Goal: Task Accomplishment & Management: Complete application form

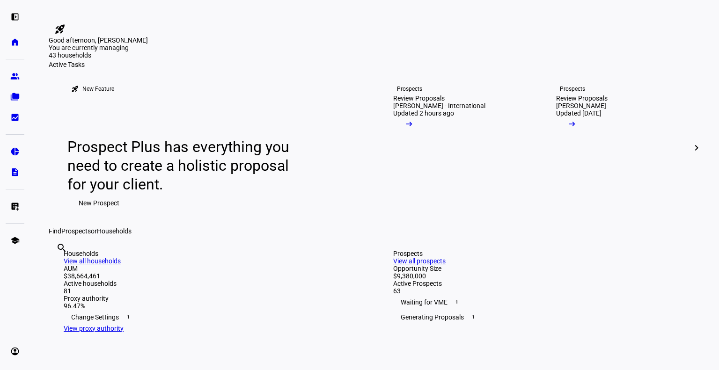
click at [19, 94] on eth-mat-symbol "folder_copy" at bounding box center [14, 96] width 9 height 9
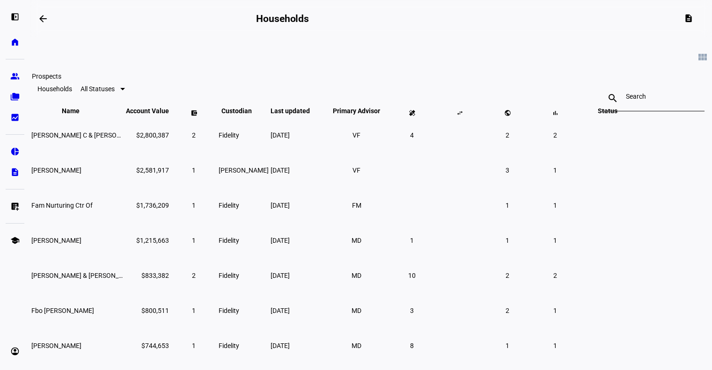
click at [10, 76] on eth-mat-symbol "group" at bounding box center [14, 76] width 9 height 9
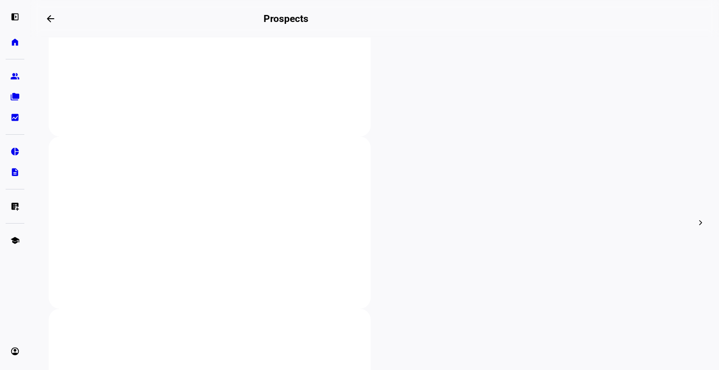
scroll to position [257, 0]
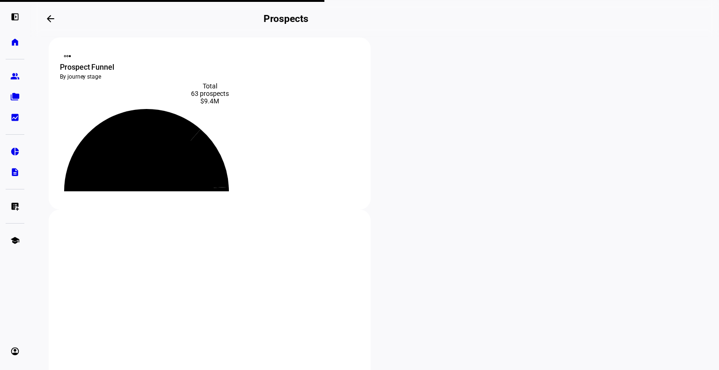
scroll to position [0, 0]
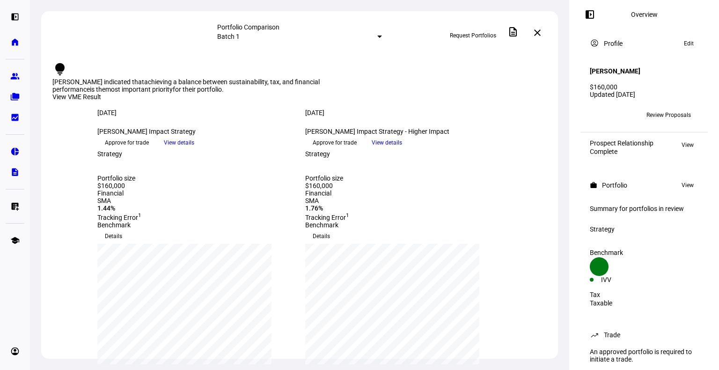
click at [472, 30] on span "Request Portfolios" at bounding box center [473, 35] width 46 height 15
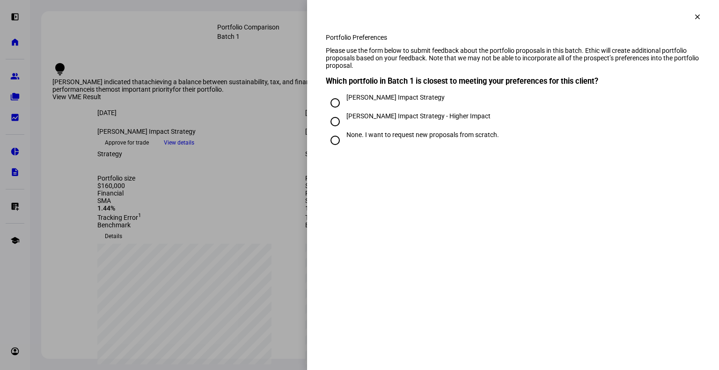
click at [427, 101] on div "[PERSON_NAME] Impact Strategy" at bounding box center [395, 97] width 98 height 7
click at [344, 112] on input "[PERSON_NAME] Impact Strategy" at bounding box center [335, 103] width 19 height 19
radio input "true"
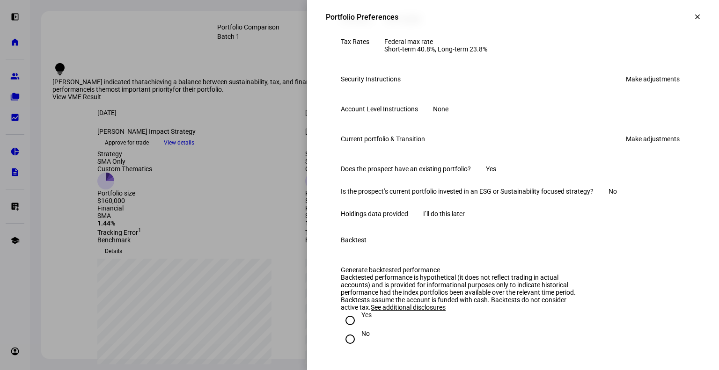
scroll to position [425, 0]
click at [654, 86] on link "Make adjustments" at bounding box center [652, 78] width 65 height 15
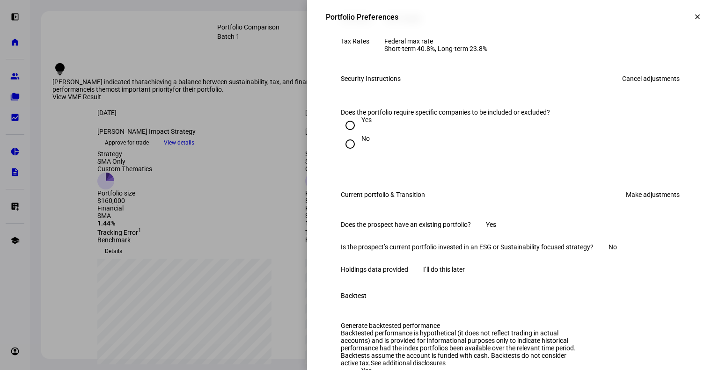
click at [345, 135] on input "Yes" at bounding box center [350, 125] width 19 height 19
radio input "true"
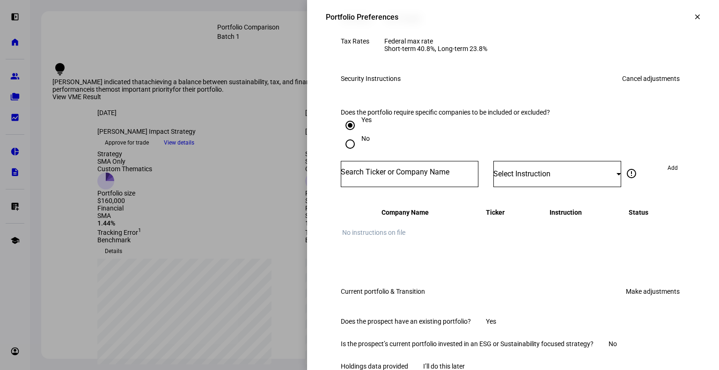
click at [413, 187] on div at bounding box center [410, 174] width 138 height 26
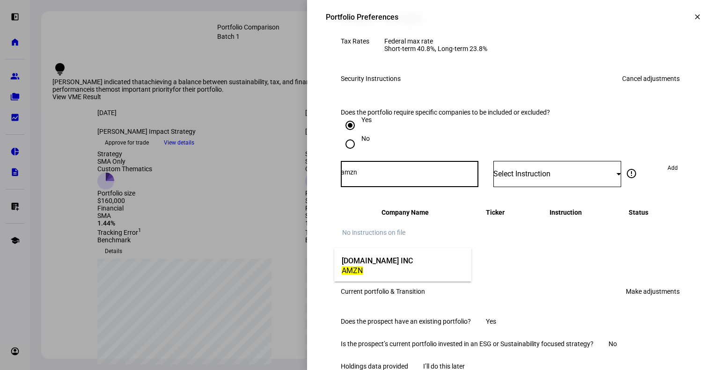
type input "amzn"
click at [401, 266] on div "AMZN" at bounding box center [376, 270] width 71 height 9
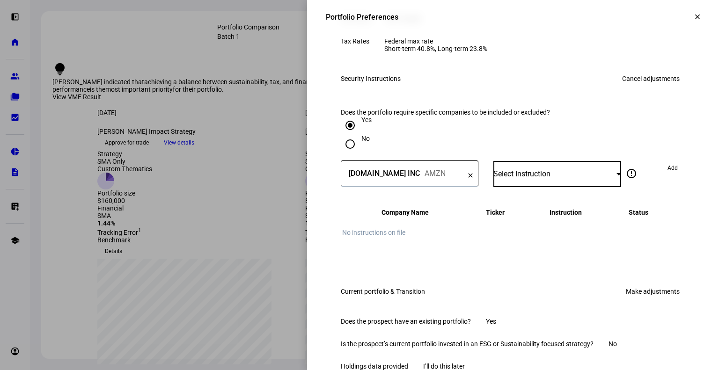
click at [522, 178] on div "Select Instruction" at bounding box center [554, 173] width 123 height 9
click at [529, 159] on mat-option "Do Not Buy" at bounding box center [549, 153] width 127 height 22
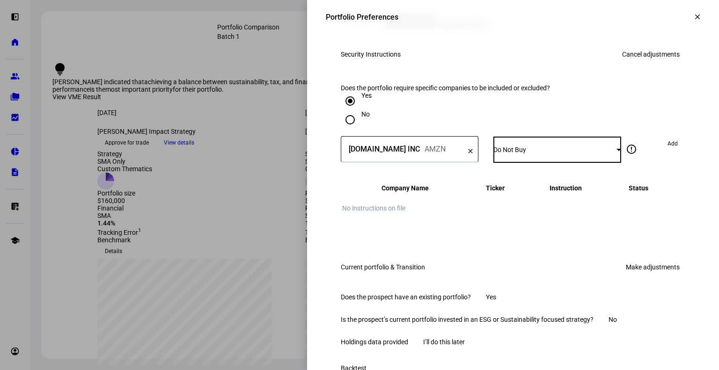
click at [667, 151] on span "Add" at bounding box center [672, 143] width 10 height 15
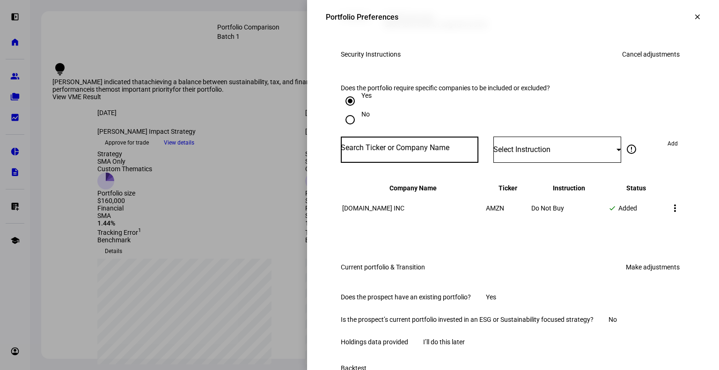
click at [374, 152] on input "Number" at bounding box center [410, 147] width 138 height 7
type input "home depot"
click at [375, 253] on div "HOME DEPOT INC HD" at bounding box center [370, 241] width 63 height 32
click at [529, 154] on span "Select Instruction" at bounding box center [521, 149] width 57 height 9
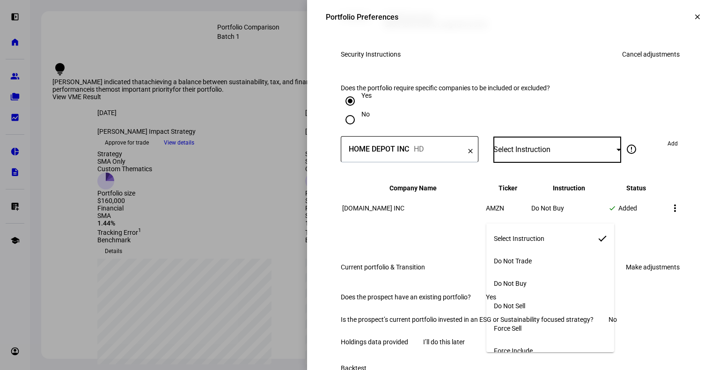
click at [535, 276] on mat-option "Do Not Buy" at bounding box center [549, 283] width 127 height 22
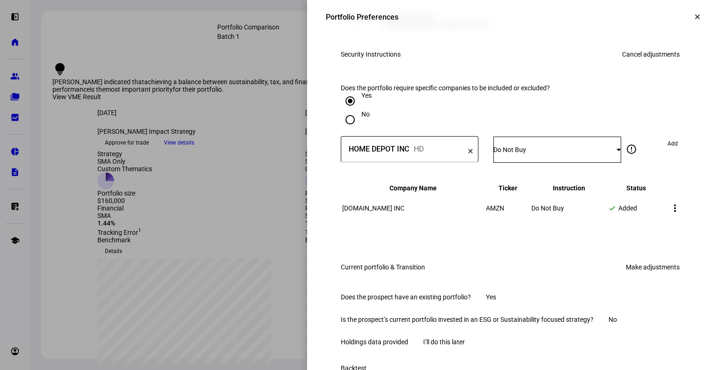
click at [667, 151] on span "Add" at bounding box center [672, 143] width 10 height 15
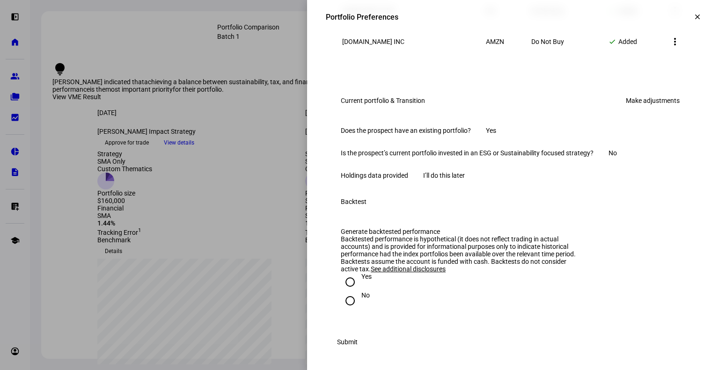
scroll to position [755, 0]
click at [634, 93] on link "Make adjustments" at bounding box center [652, 100] width 65 height 15
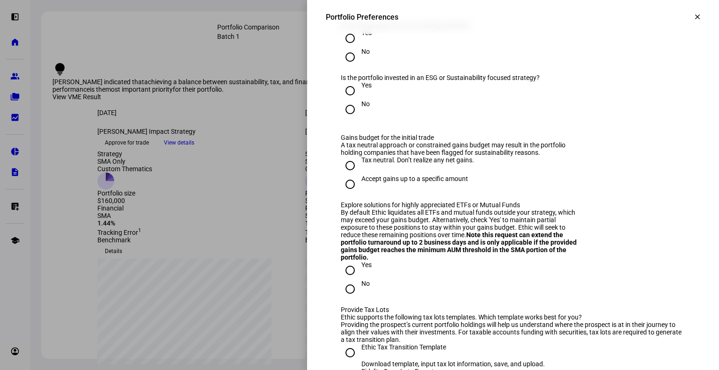
click at [349, 66] on input "No" at bounding box center [350, 57] width 19 height 19
radio input "true"
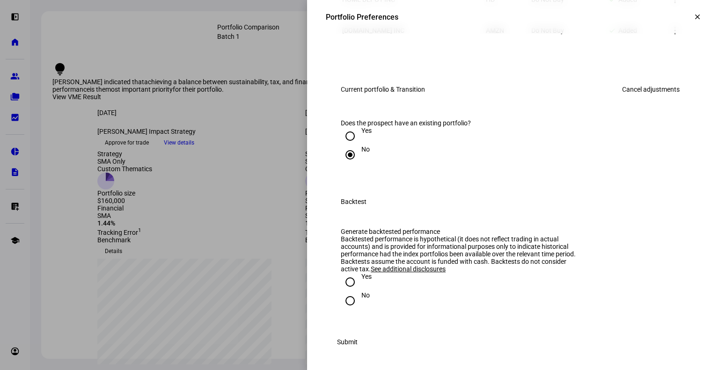
scroll to position [778, 0]
click at [361, 291] on div "No" at bounding box center [365, 294] width 8 height 7
click at [356, 291] on input "No" at bounding box center [350, 300] width 19 height 19
radio input "true"
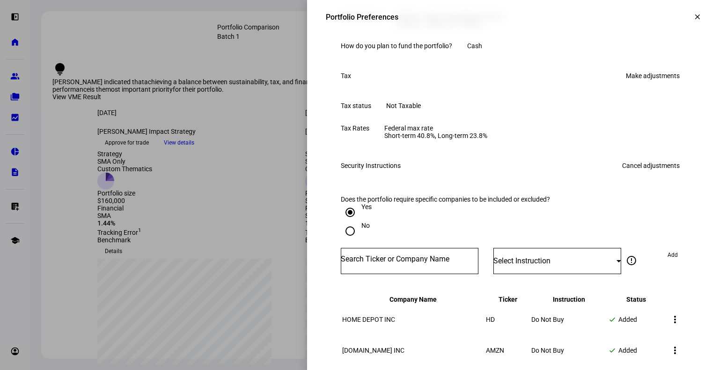
scroll to position [333, 0]
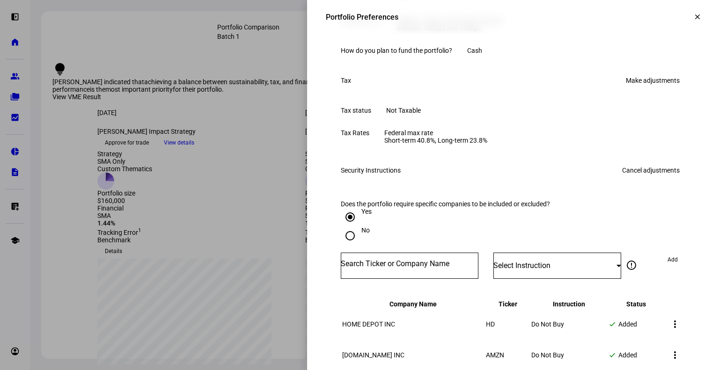
click at [638, 88] on link "Make adjustments" at bounding box center [652, 80] width 65 height 15
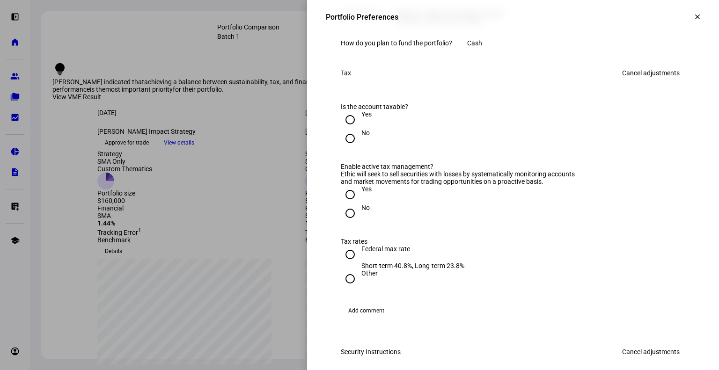
scroll to position [408, 0]
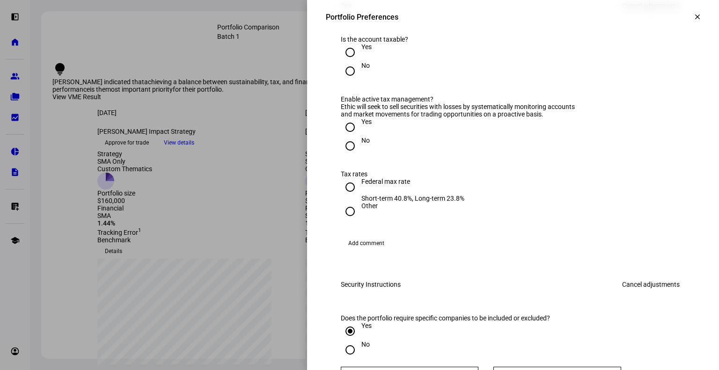
click at [352, 157] on div at bounding box center [350, 146] width 22 height 22
radio input "false"
radio input "true"
click at [342, 80] on input "No" at bounding box center [350, 71] width 19 height 19
radio input "true"
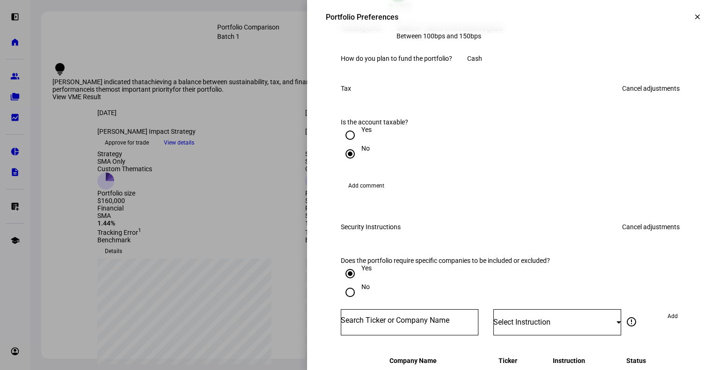
scroll to position [326, 0]
click at [361, 133] on div "Yes" at bounding box center [366, 128] width 10 height 7
click at [356, 144] on input "Yes" at bounding box center [350, 134] width 19 height 19
radio input "true"
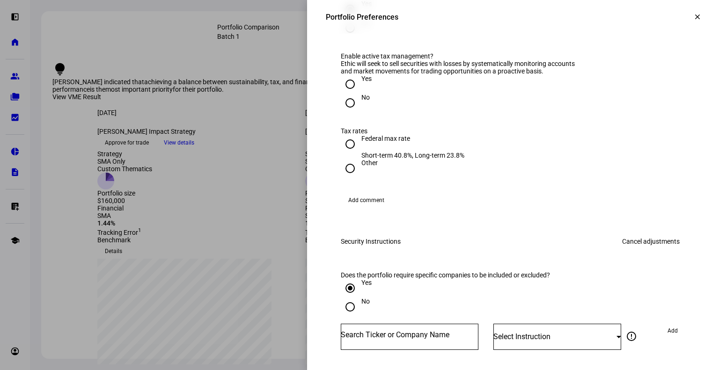
scroll to position [462, 0]
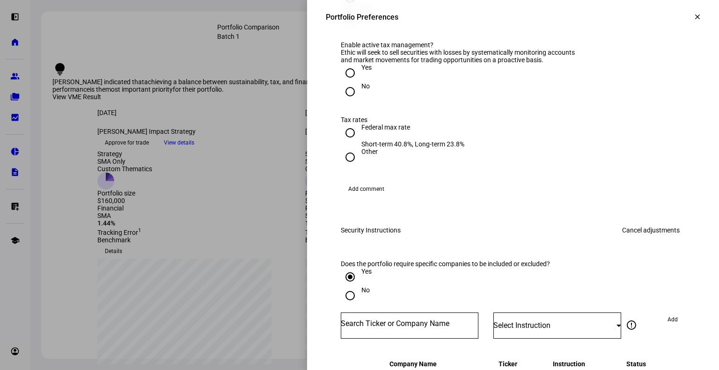
click at [346, 82] on input "Yes" at bounding box center [350, 73] width 19 height 19
radio input "true"
click at [361, 131] on div "Federal max rate" at bounding box center [412, 126] width 103 height 7
click at [356, 142] on input "Federal max rate Short-term 40.8%, Long-term 23.8%" at bounding box center [350, 132] width 19 height 19
radio input "true"
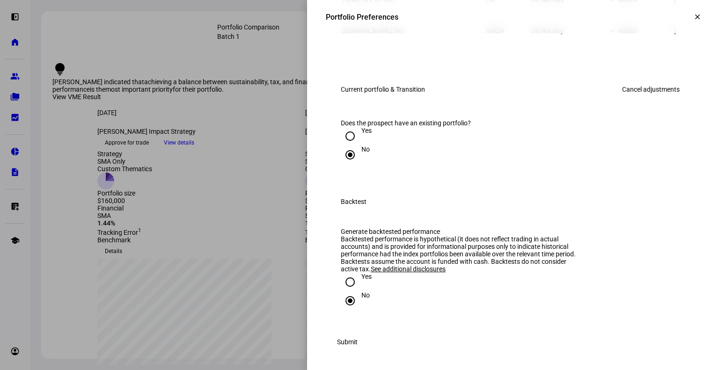
scroll to position [985, 0]
click at [357, 344] on span "Submit" at bounding box center [347, 342] width 21 height 19
